Goal: Transaction & Acquisition: Obtain resource

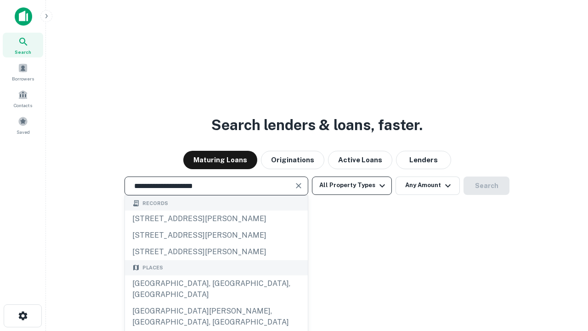
click at [216, 303] on div "Santa Monica, CA, USA" at bounding box center [216, 289] width 183 height 28
type input "**********"
click at [352, 185] on button "All Property Types" at bounding box center [352, 185] width 80 height 18
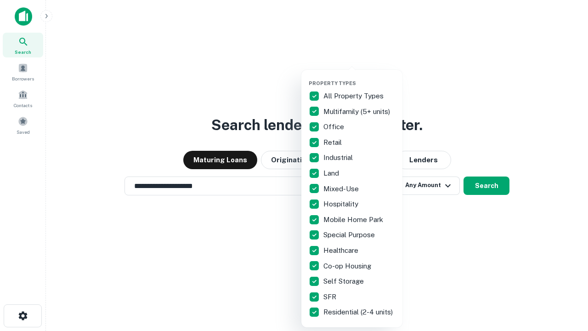
click at [359, 77] on button "button" at bounding box center [359, 77] width 101 height 0
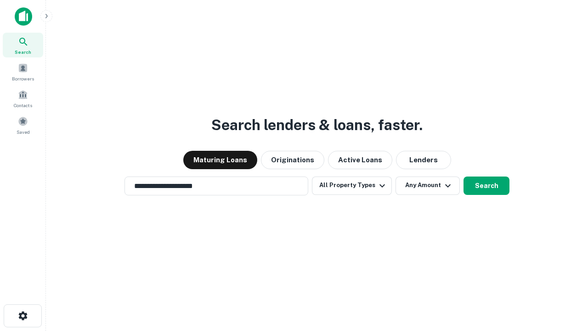
scroll to position [14, 0]
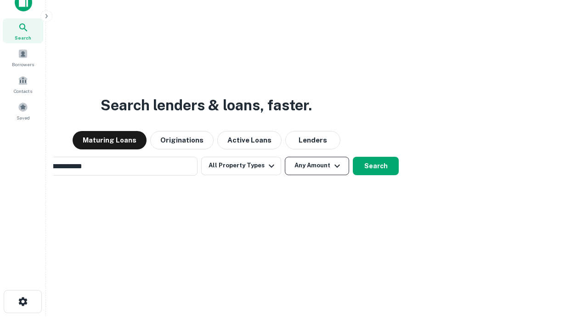
click at [285, 157] on button "Any Amount" at bounding box center [317, 166] width 64 height 18
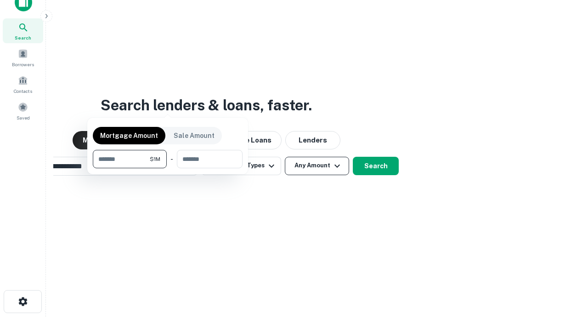
scroll to position [15, 0]
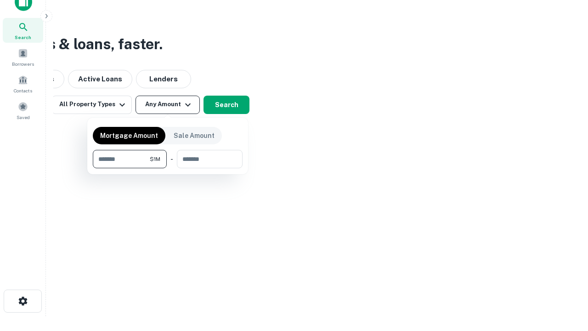
type input "*******"
click at [168, 168] on button "button" at bounding box center [168, 168] width 150 height 0
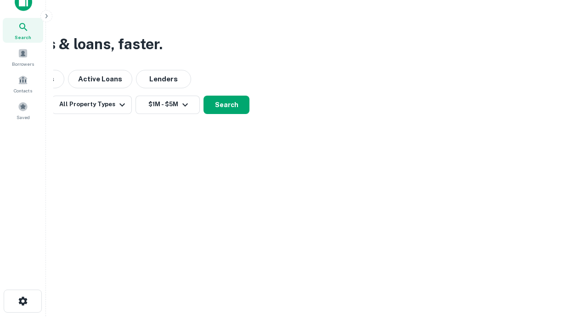
scroll to position [14, 0]
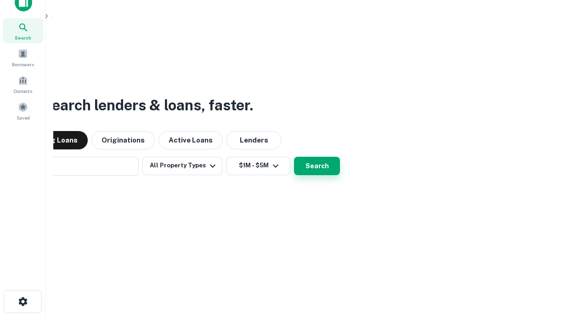
click at [294, 157] on button "Search" at bounding box center [317, 166] width 46 height 18
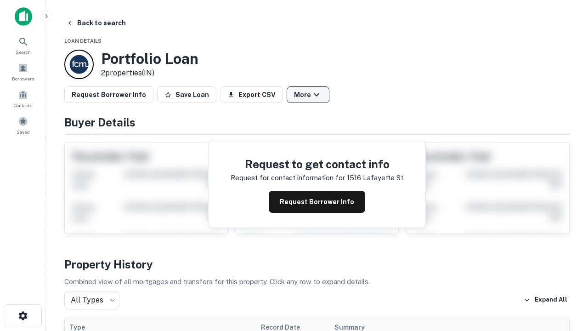
click at [308, 95] on button "More" at bounding box center [308, 94] width 43 height 17
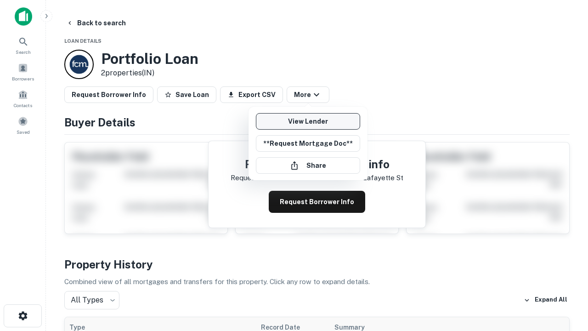
click at [308, 121] on link "View Lender" at bounding box center [308, 121] width 104 height 17
